Goal: Information Seeking & Learning: Learn about a topic

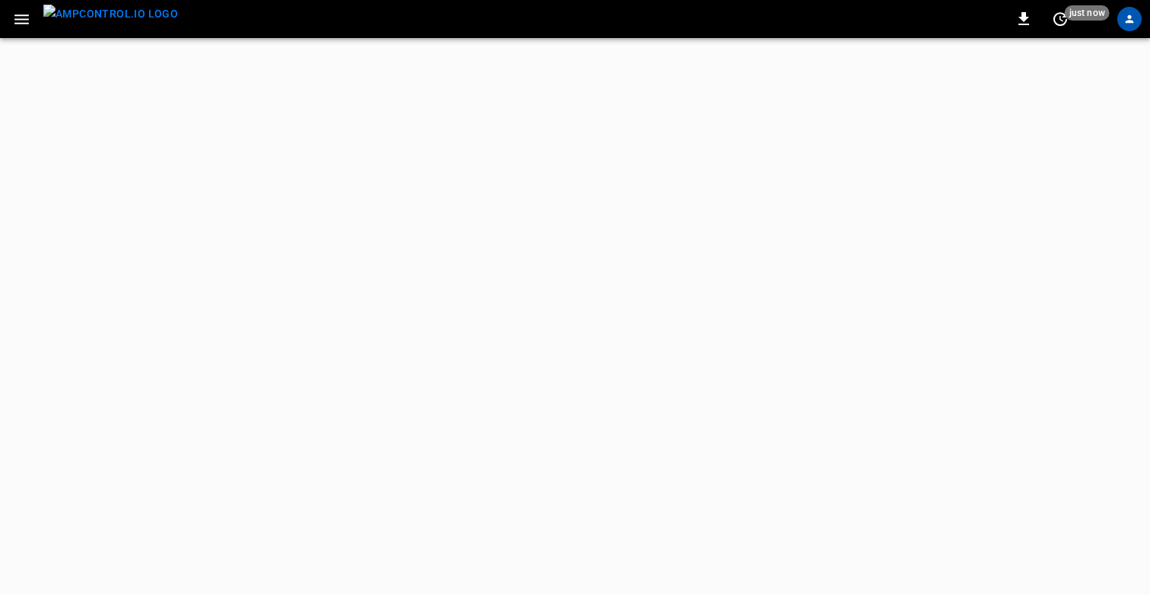
click at [27, 16] on icon "button" at bounding box center [21, 19] width 19 height 19
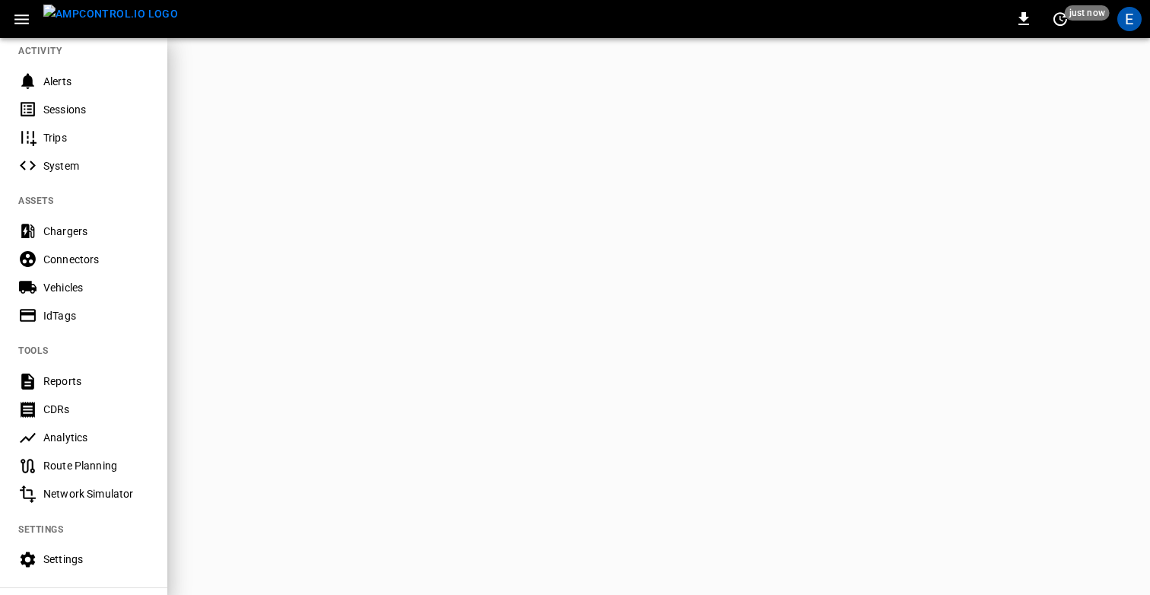
scroll to position [274, 0]
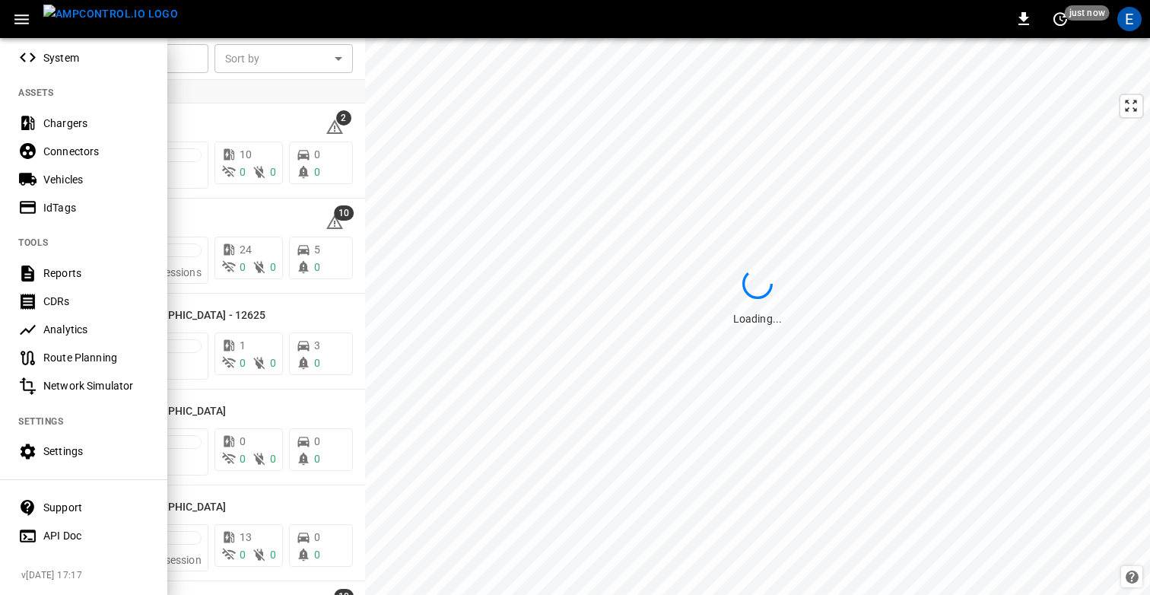
click at [57, 513] on div "Support" at bounding box center [96, 507] width 106 height 15
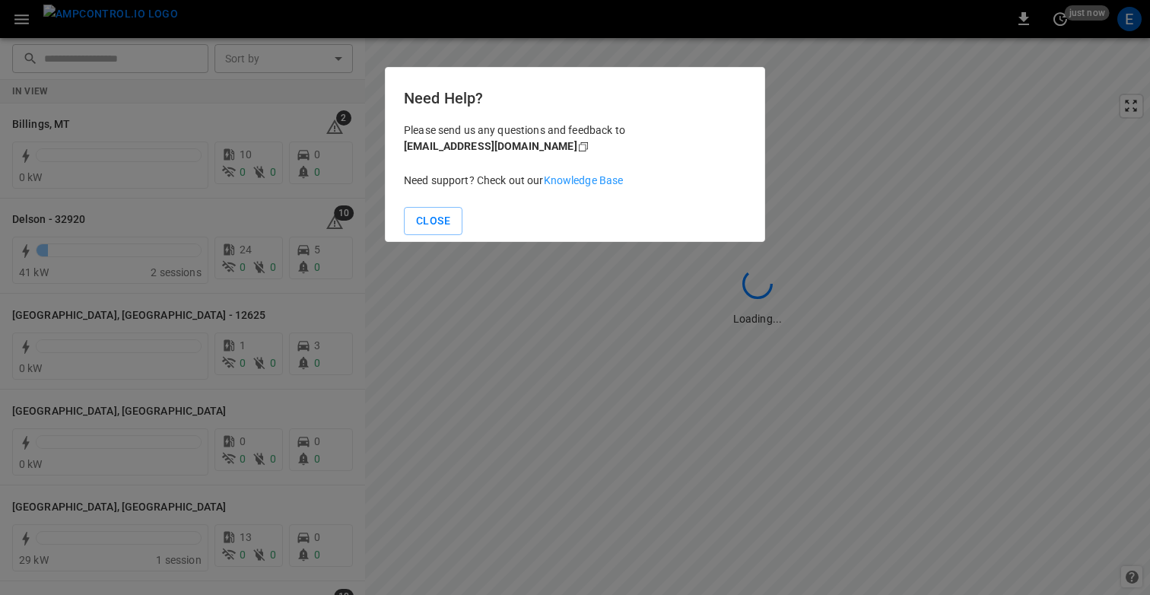
click at [564, 181] on link "Knowledge Base" at bounding box center [584, 180] width 80 height 12
click at [449, 207] on button "Close" at bounding box center [433, 221] width 59 height 28
